Goal: Information Seeking & Learning: Learn about a topic

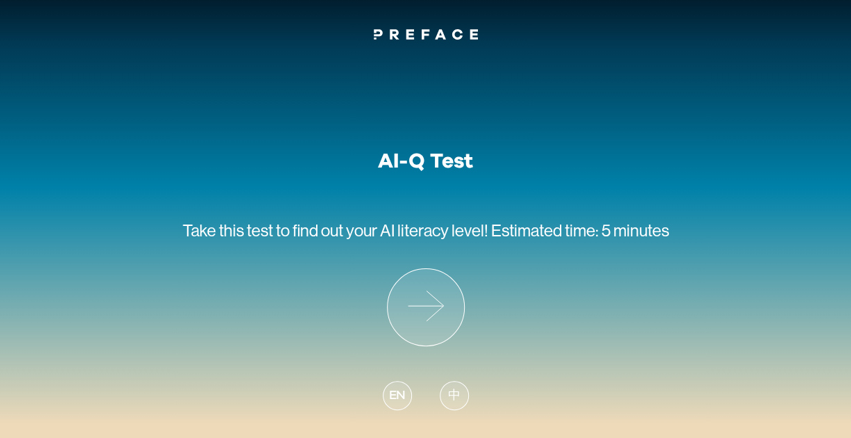
click at [400, 393] on span "EN" at bounding box center [396, 395] width 17 height 19
click at [443, 303] on icon at bounding box center [426, 307] width 76 height 76
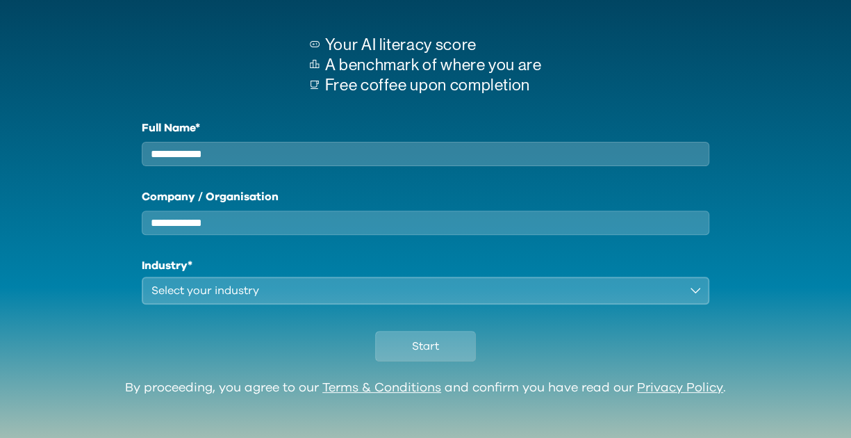
scroll to position [114, 0]
click at [452, 359] on button "Start" at bounding box center [425, 346] width 101 height 31
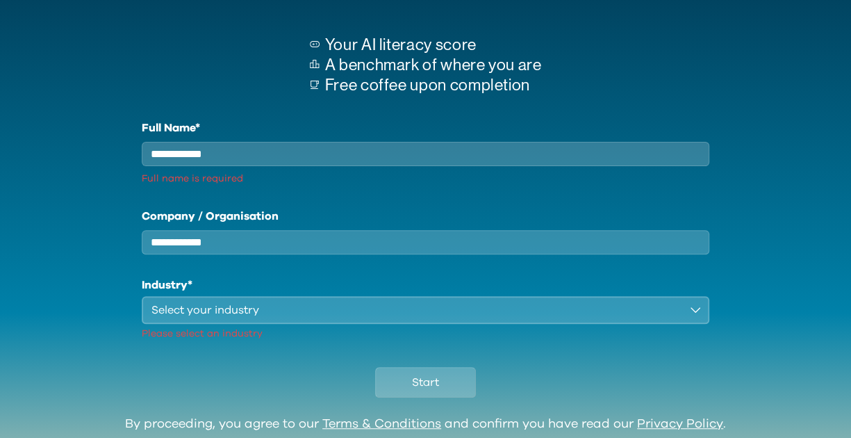
click at [221, 162] on input "Full Name*" at bounding box center [426, 154] width 568 height 24
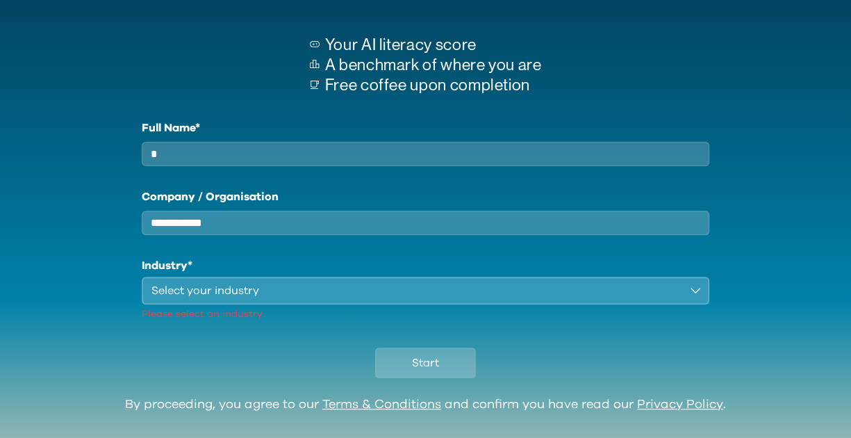
type input "*"
click at [193, 226] on input "Company / Organisation" at bounding box center [426, 223] width 568 height 24
type input "*"
click at [195, 298] on div "Select your industry" at bounding box center [415, 290] width 529 height 17
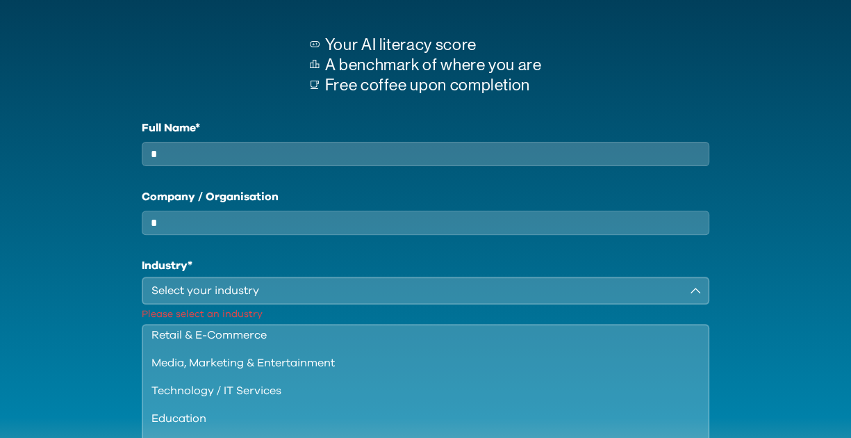
scroll to position [120, 0]
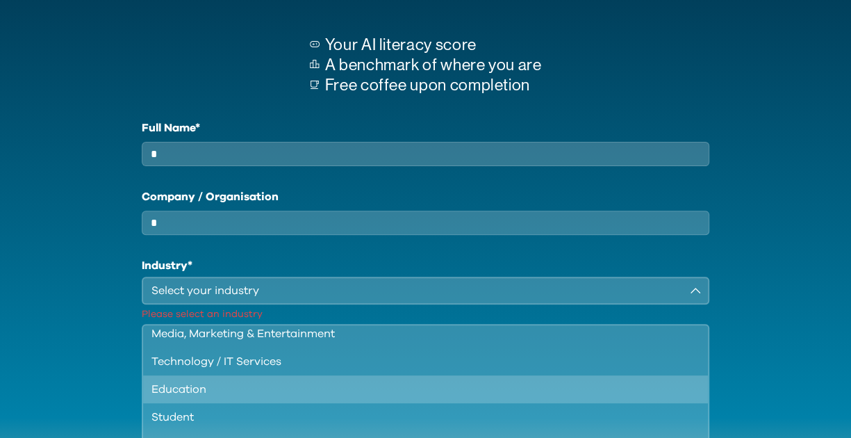
click at [235, 397] on div "Education" at bounding box center [417, 389] width 532 height 17
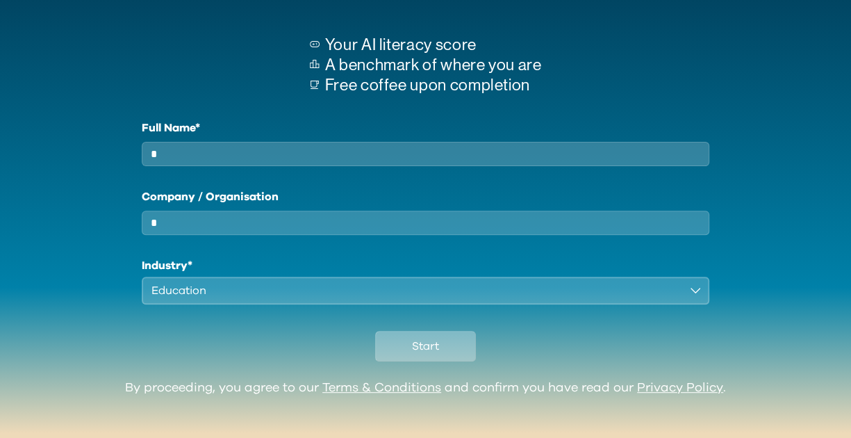
click at [453, 358] on button "Start" at bounding box center [425, 346] width 101 height 31
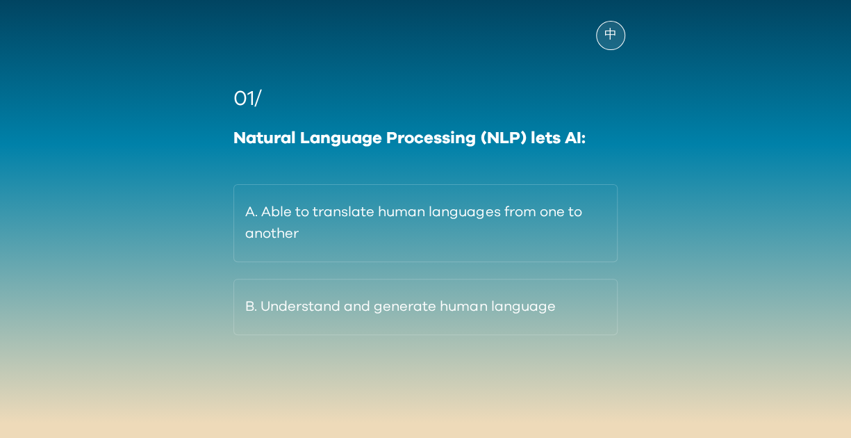
scroll to position [79, 0]
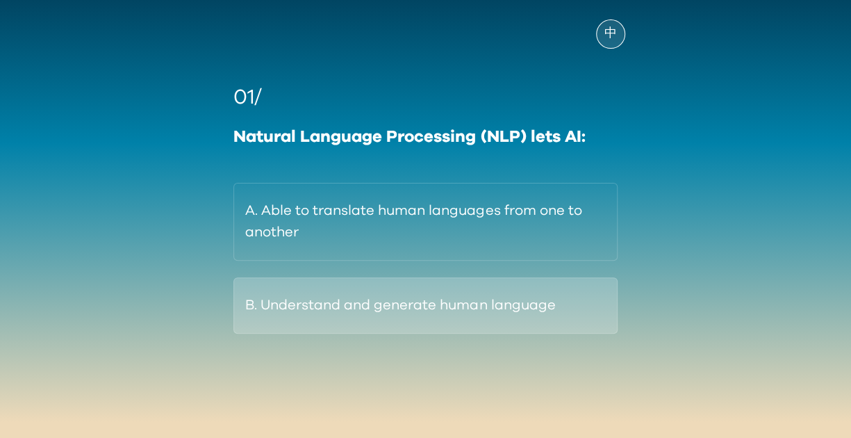
click at [543, 318] on button "B. Understand and generate human language" at bounding box center [425, 305] width 384 height 56
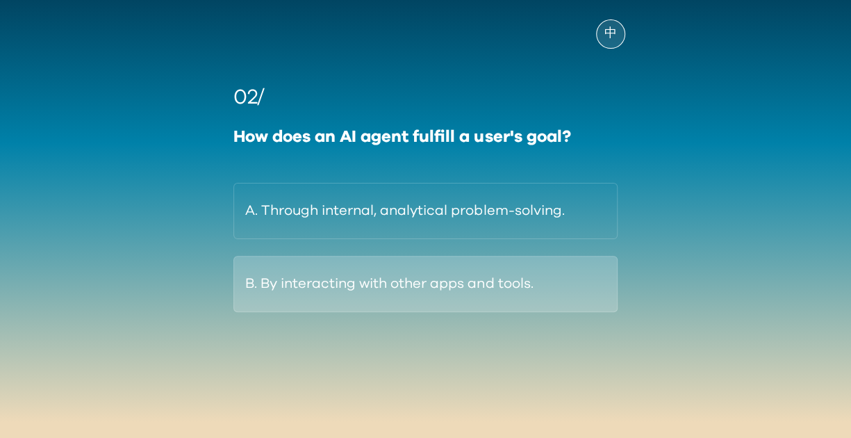
click at [530, 274] on button "B. By interacting with other apps and tools." at bounding box center [425, 284] width 384 height 56
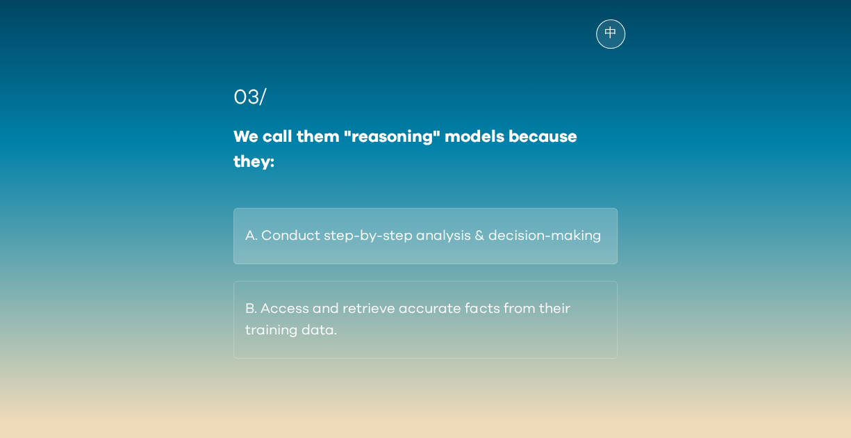
click at [581, 242] on button "A. Conduct step-by-step analysis & decision-making" at bounding box center [425, 236] width 384 height 56
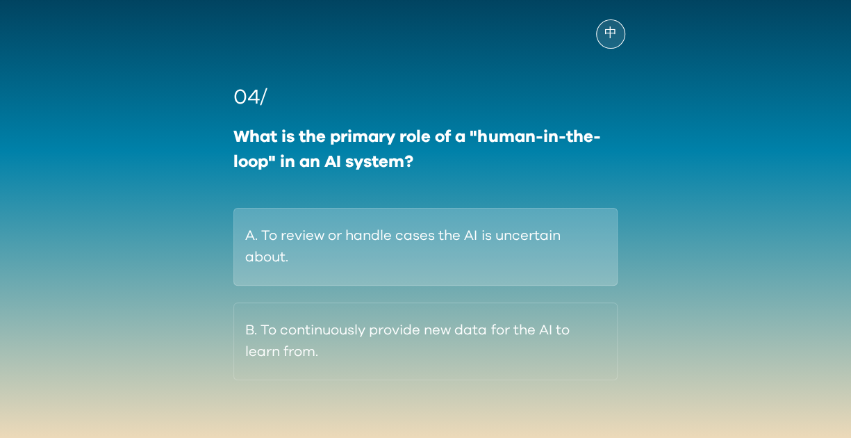
click at [575, 267] on button "A. To review or handle cases the AI is uncertain about." at bounding box center [425, 247] width 384 height 78
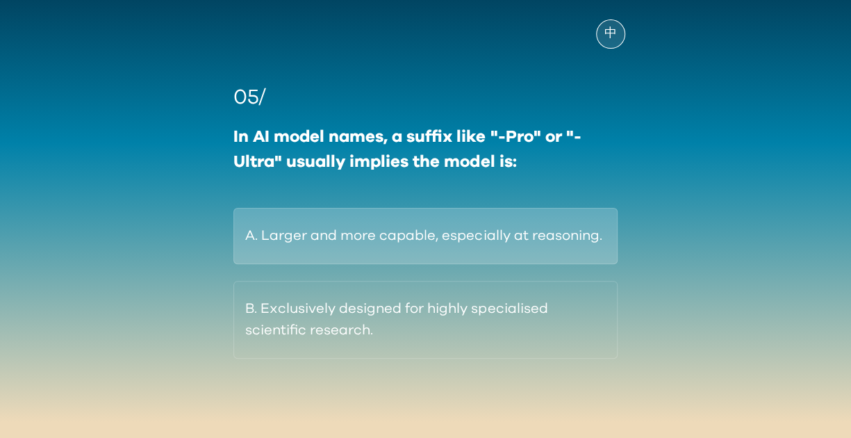
click at [585, 241] on button "A. Larger and more capable, especially at reasoning." at bounding box center [425, 236] width 384 height 56
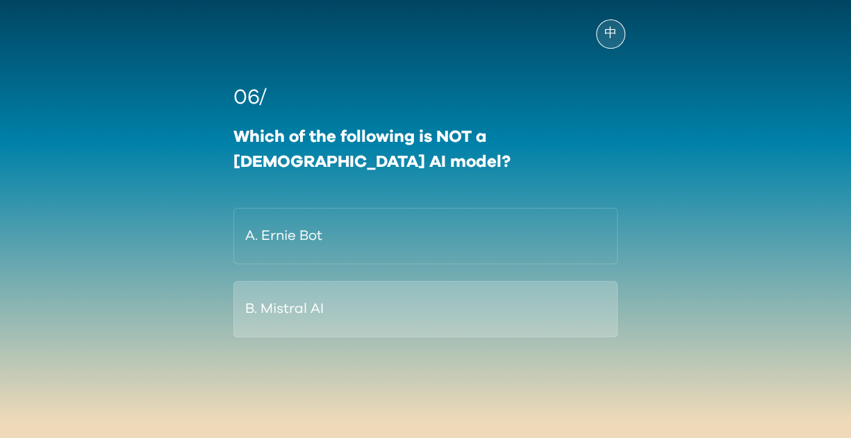
click at [359, 323] on button "B. Mistral AI" at bounding box center [425, 309] width 384 height 56
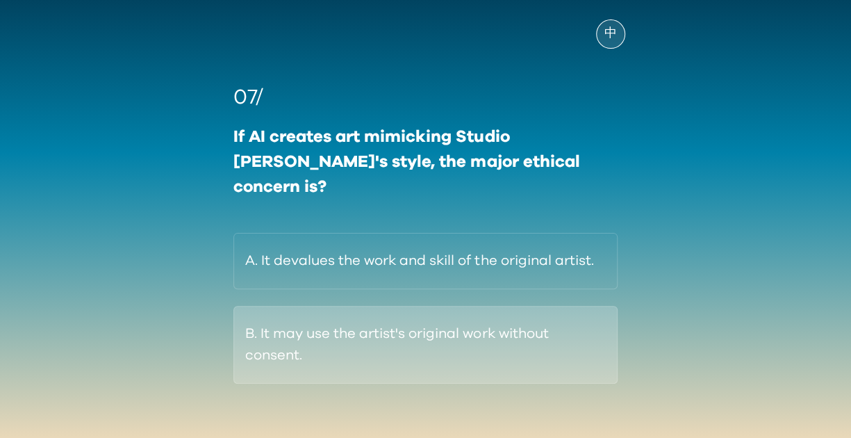
click at [563, 334] on button "B. It may use the artist's original work without consent." at bounding box center [425, 345] width 384 height 78
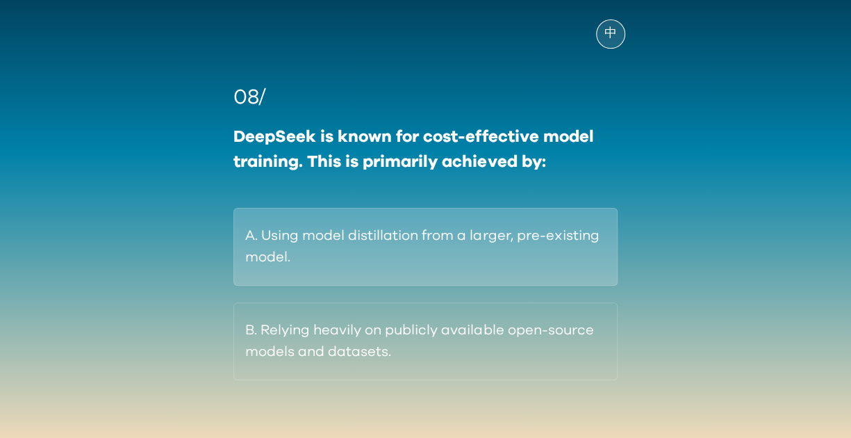
click at [561, 241] on button "A. Using model distillation from a larger, pre-existing model." at bounding box center [425, 247] width 384 height 78
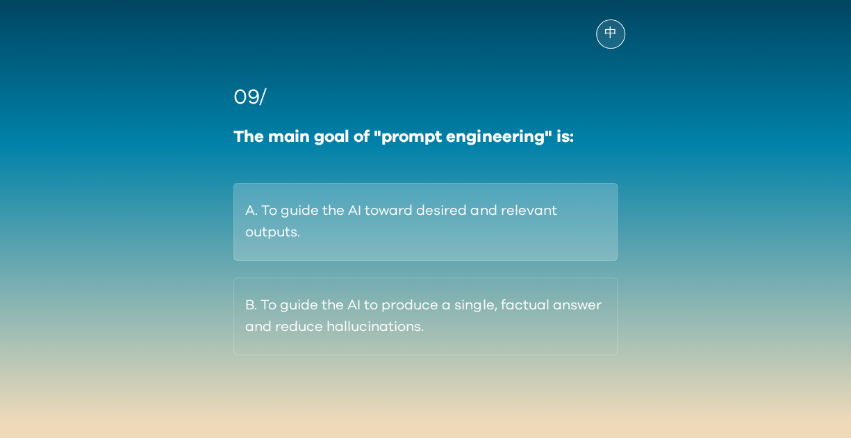
click at [564, 235] on button "A. To guide the AI toward desired and relevant outputs." at bounding box center [425, 222] width 384 height 78
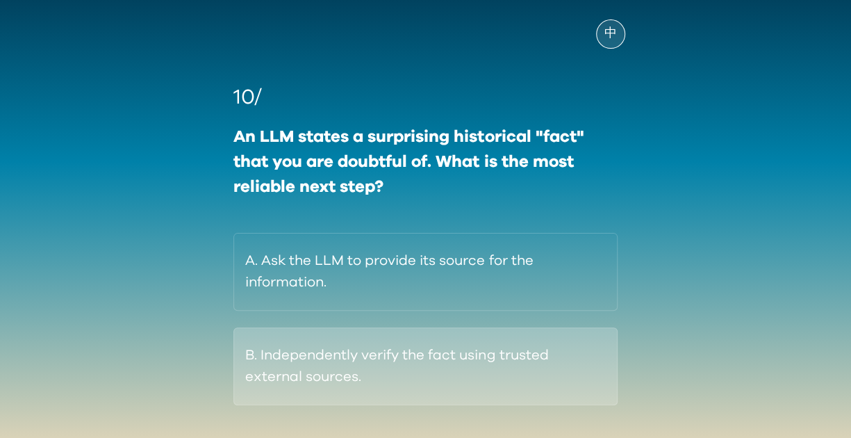
click at [550, 363] on button "B. Independently verify the fact using trusted external sources." at bounding box center [425, 366] width 384 height 78
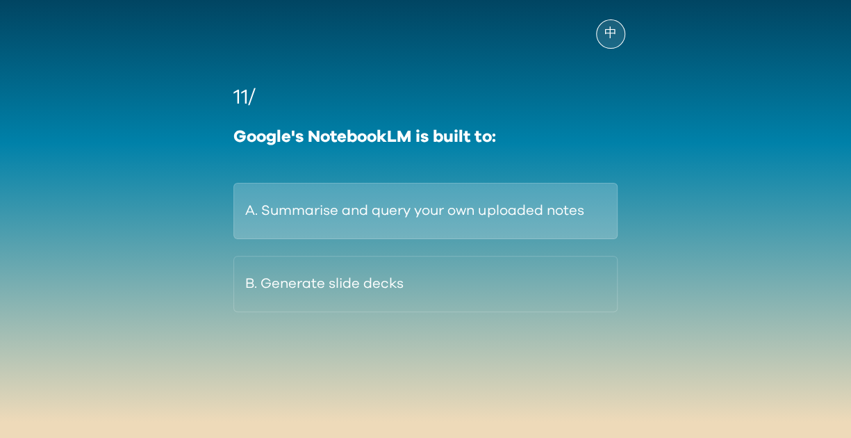
click at [559, 217] on button "A. Summarise and query your own uploaded notes" at bounding box center [425, 211] width 384 height 56
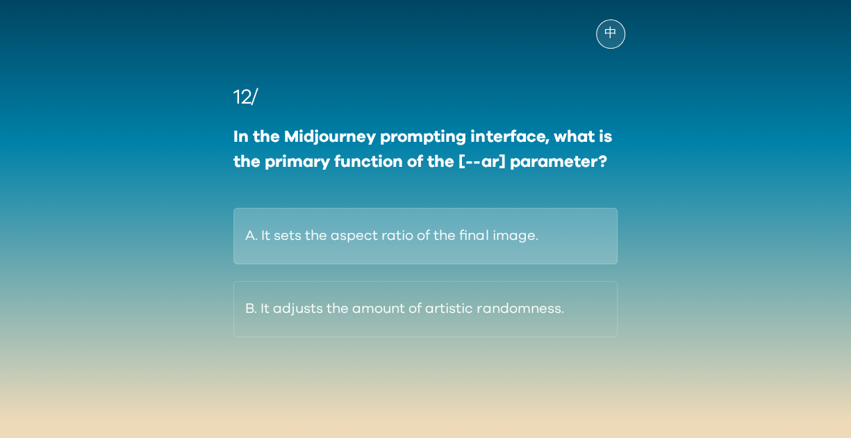
click at [555, 238] on button "A. It sets the aspect ratio of the final image." at bounding box center [425, 236] width 384 height 56
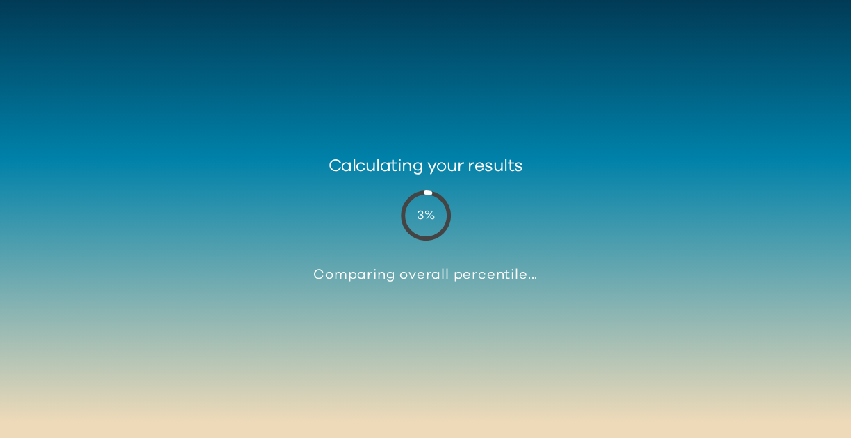
scroll to position [51, 0]
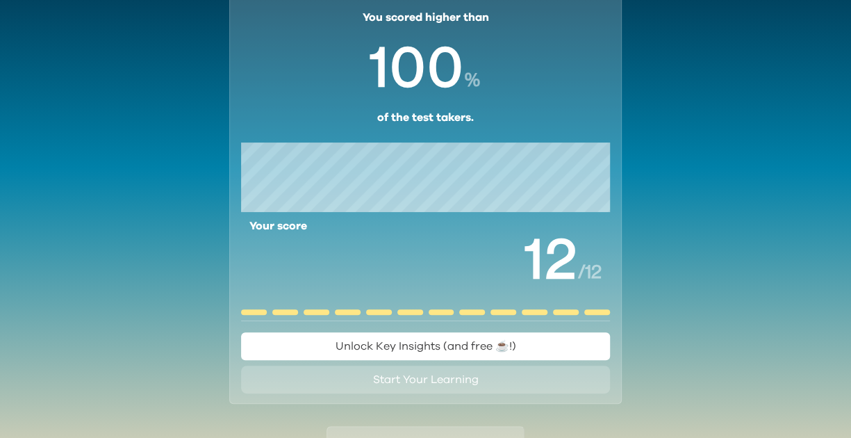
scroll to position [158, 0]
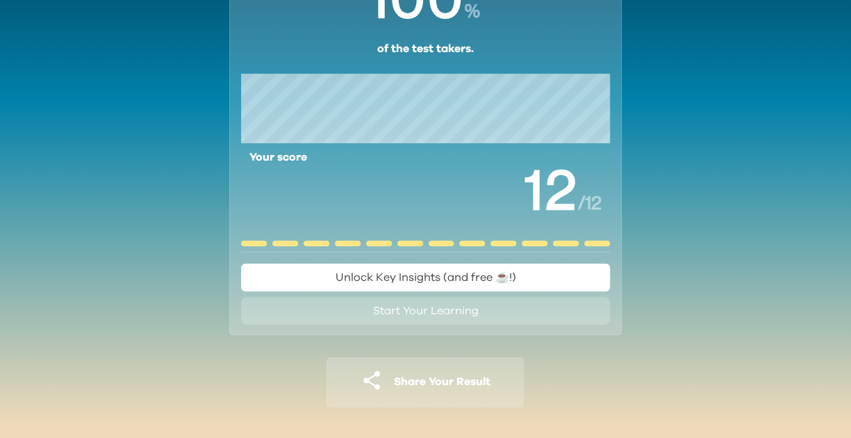
click at [464, 272] on span "Unlock Key Insights (and free ☕️!)" at bounding box center [426, 277] width 181 height 11
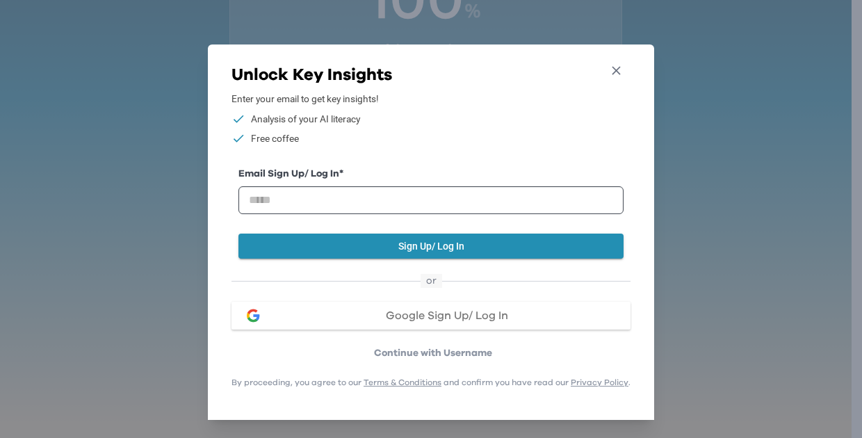
click at [617, 68] on icon "button" at bounding box center [616, 70] width 15 height 15
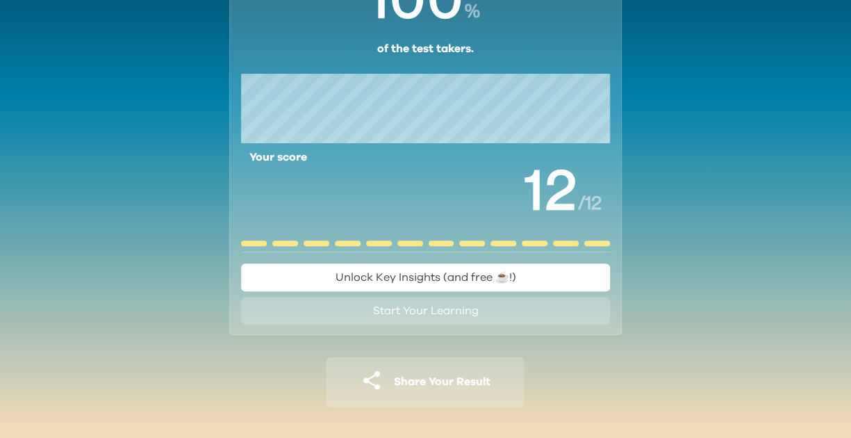
scroll to position [0, 0]
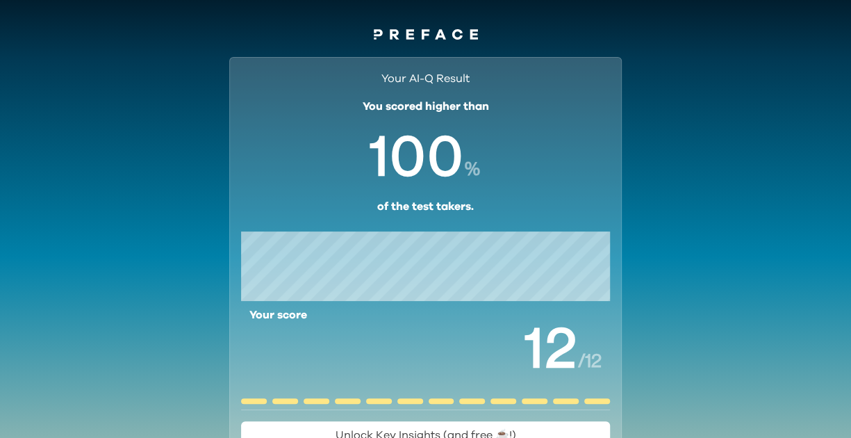
click at [447, 117] on span "0 1 2 3 4 5 6 7 8 9 0 1 2 3 4 5 6 7 8 9 0 1 2 3 4 5 6 7 8 9" at bounding box center [416, 156] width 151 height 83
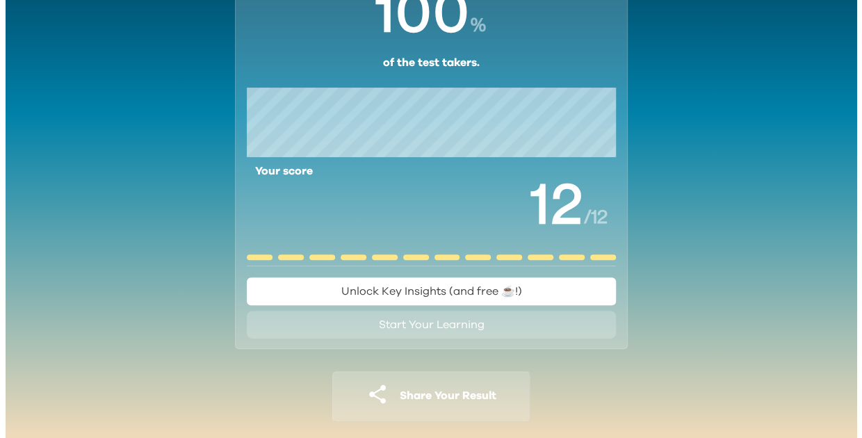
scroll to position [158, 0]
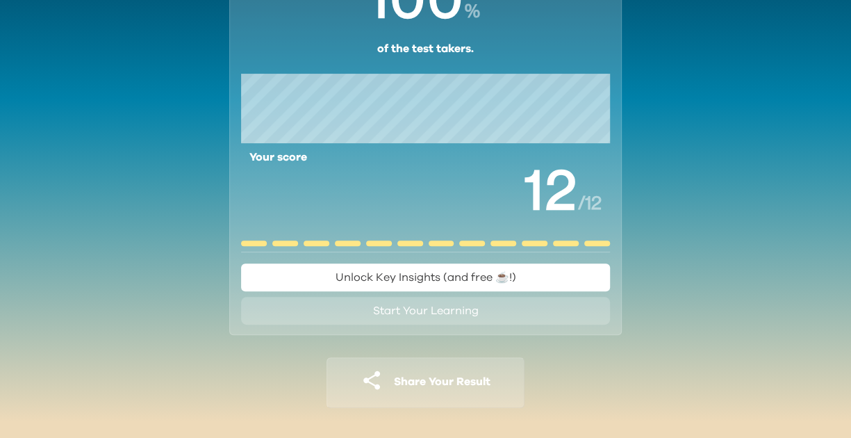
click at [481, 274] on span "Unlock Key Insights (and free ☕️!)" at bounding box center [426, 277] width 181 height 11
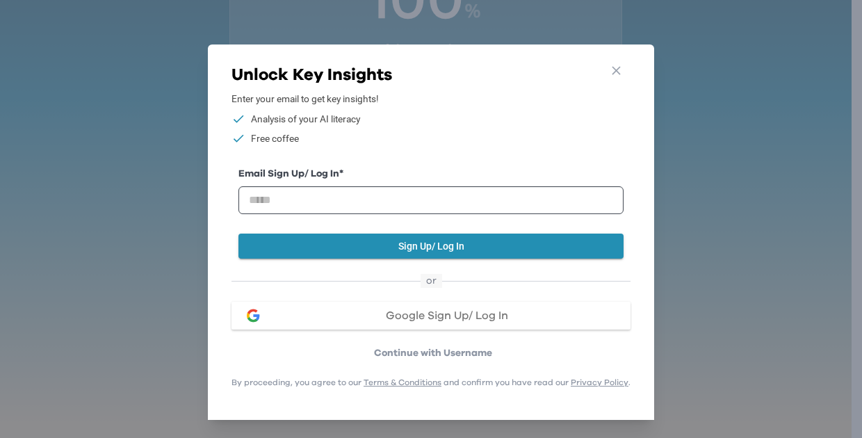
click at [474, 315] on span "Google Sign Up/ Log In" at bounding box center [447, 315] width 122 height 11
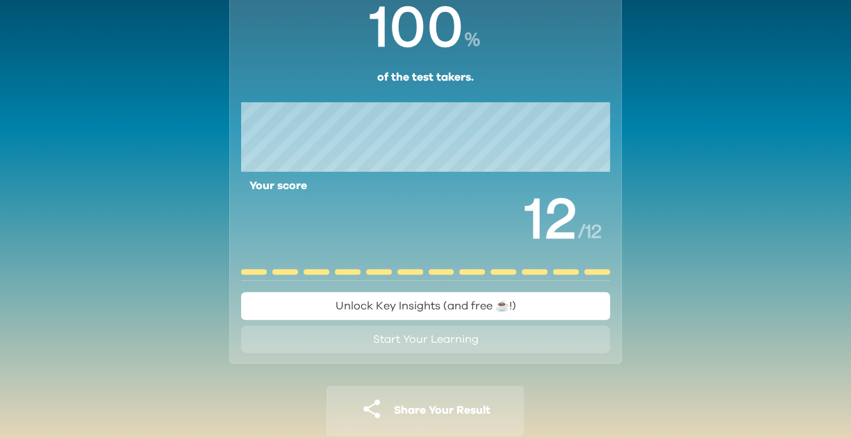
scroll to position [158, 0]
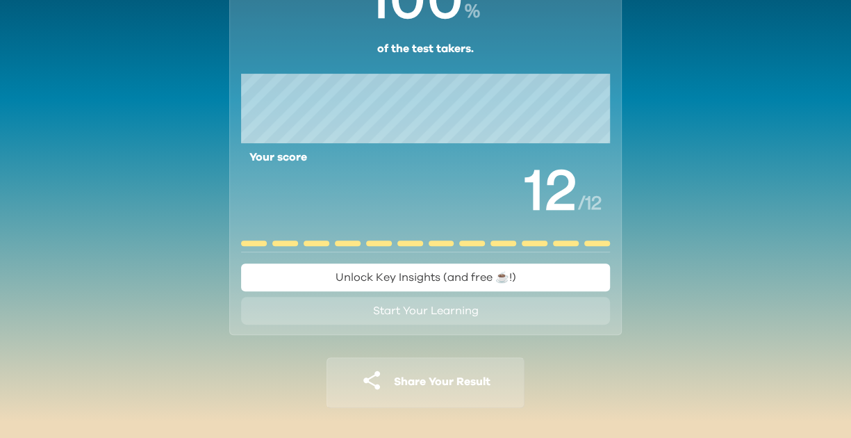
click at [484, 277] on span "Unlock Key Insights (and free ☕️!)" at bounding box center [426, 277] width 181 height 11
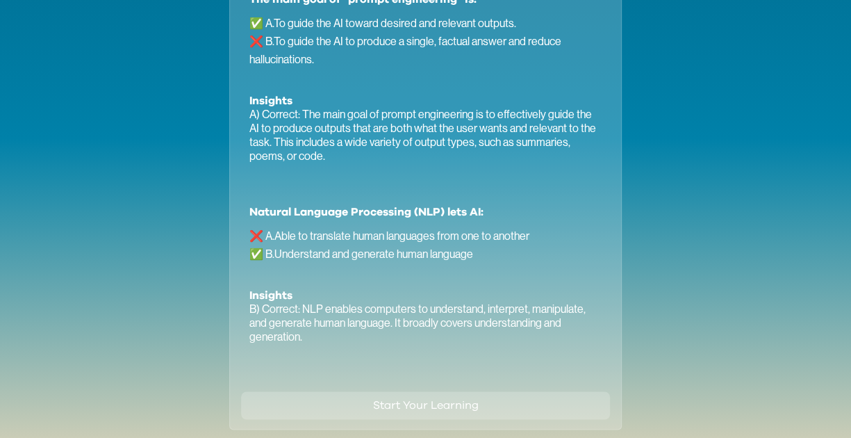
scroll to position [836, 0]
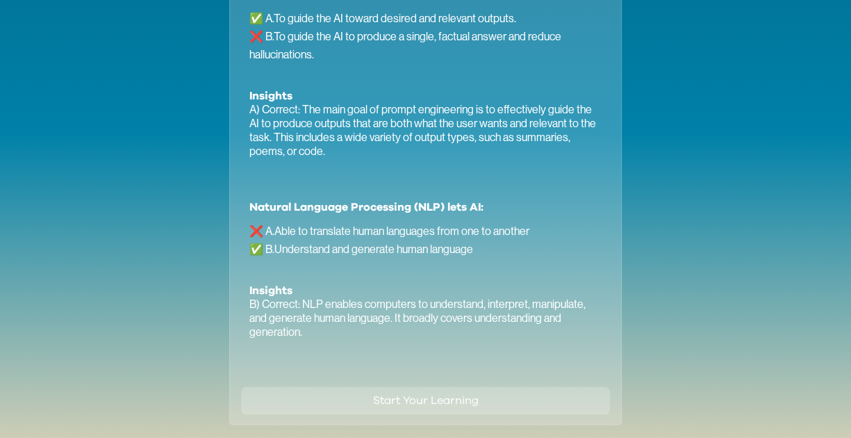
click at [442, 395] on span "Start Your Learning" at bounding box center [426, 400] width 106 height 11
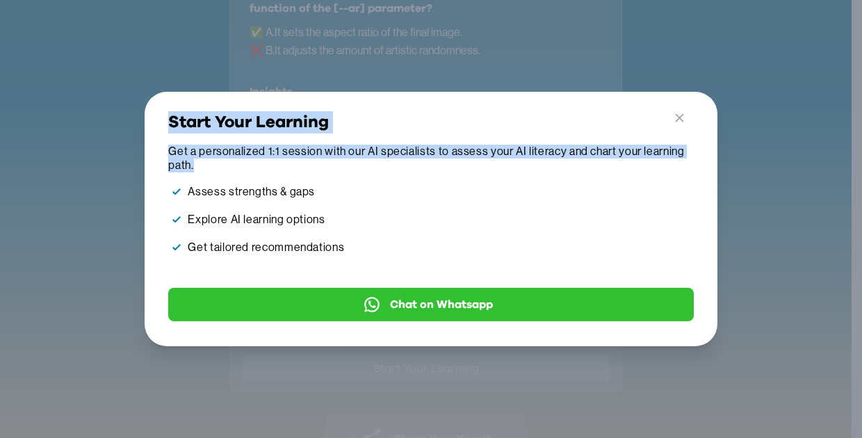
drag, startPoint x: 695, startPoint y: 109, endPoint x: 695, endPoint y: 170, distance: 60.5
click at [695, 170] on div "Go Back Close Start Your Learning Get a personalized 1:1 session with our AI sp…" at bounding box center [430, 216] width 530 height 210
click at [677, 113] on icon "button" at bounding box center [679, 117] width 8 height 8
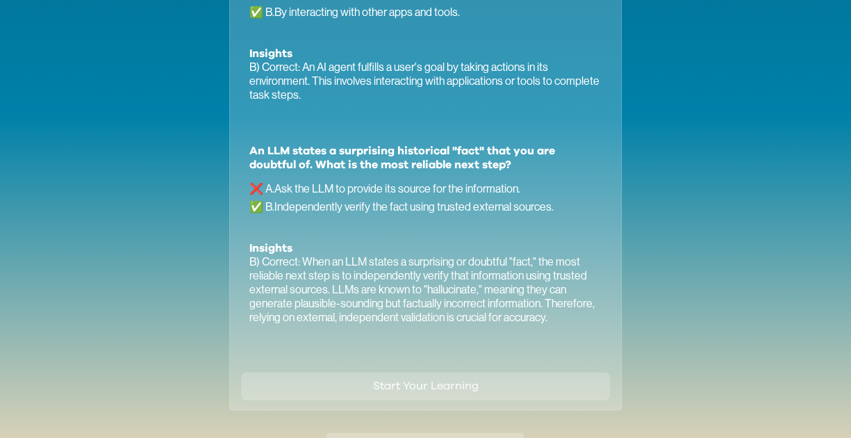
scroll to position [935, 0]
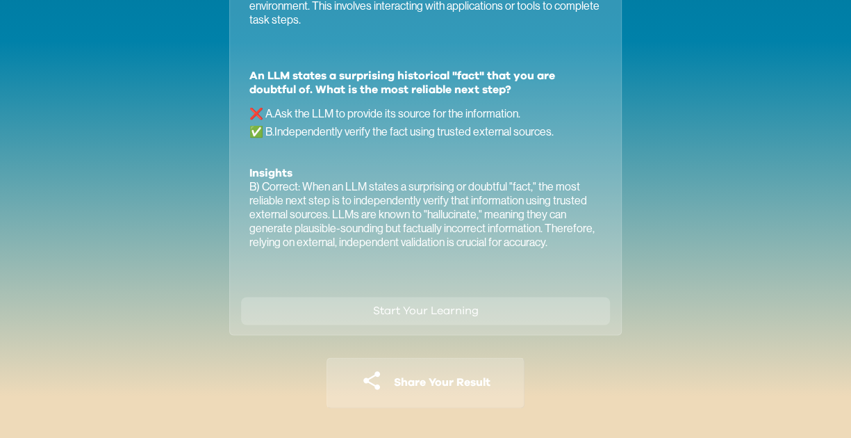
click at [452, 385] on span "Share Your Result" at bounding box center [442, 381] width 97 height 11
click at [365, 376] on icon "button" at bounding box center [372, 380] width 22 height 22
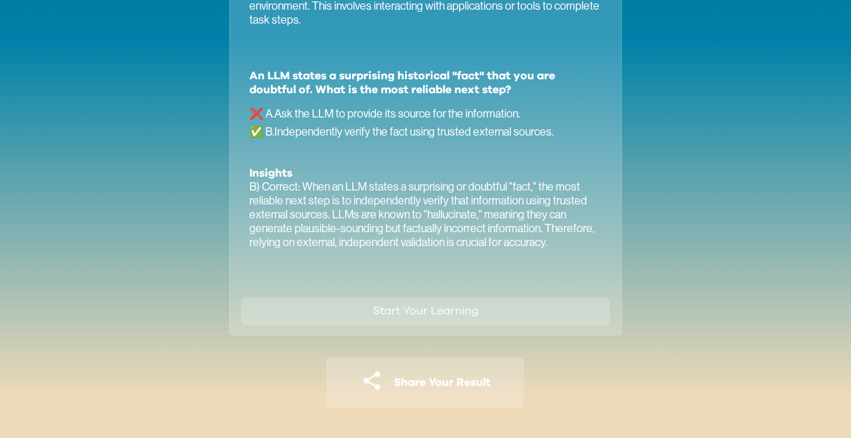
click at [365, 376] on icon "button" at bounding box center [372, 380] width 22 height 22
click at [447, 388] on button "Share Your Result" at bounding box center [426, 382] width 198 height 51
